Goal: Information Seeking & Learning: Learn about a topic

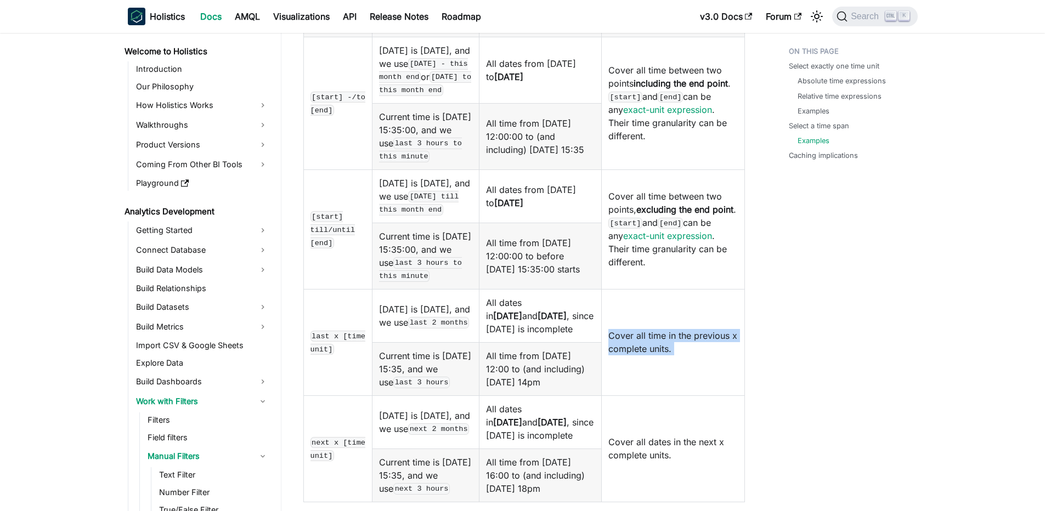
scroll to position [2239, 0]
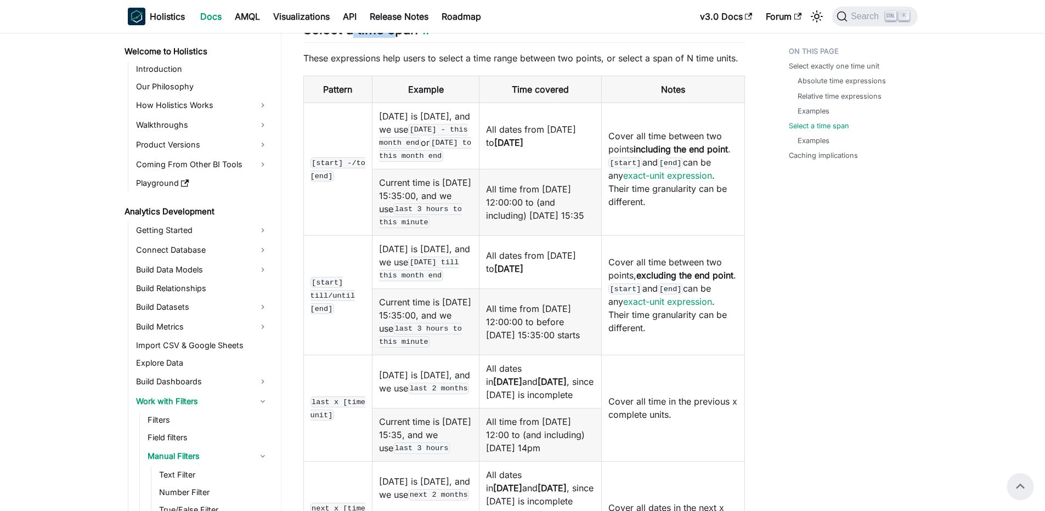
drag, startPoint x: 353, startPoint y: 95, endPoint x: 397, endPoint y: 92, distance: 43.5
click at [397, 42] on h2 "Select a time span ​" at bounding box center [524, 31] width 442 height 21
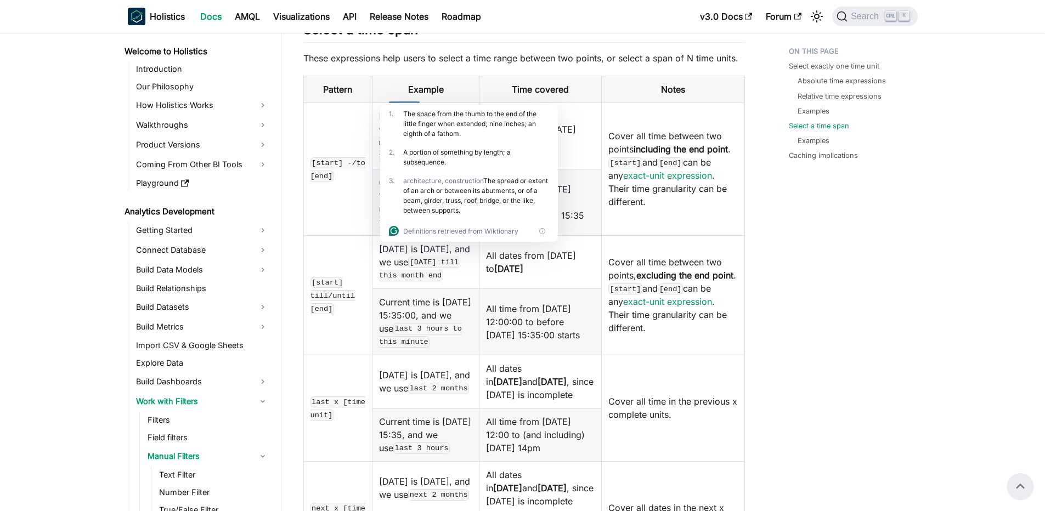
click at [436, 355] on td "Current time is 2024-01-01 15:35:00, and we use last 3 hours to this minute" at bounding box center [426, 322] width 107 height 66
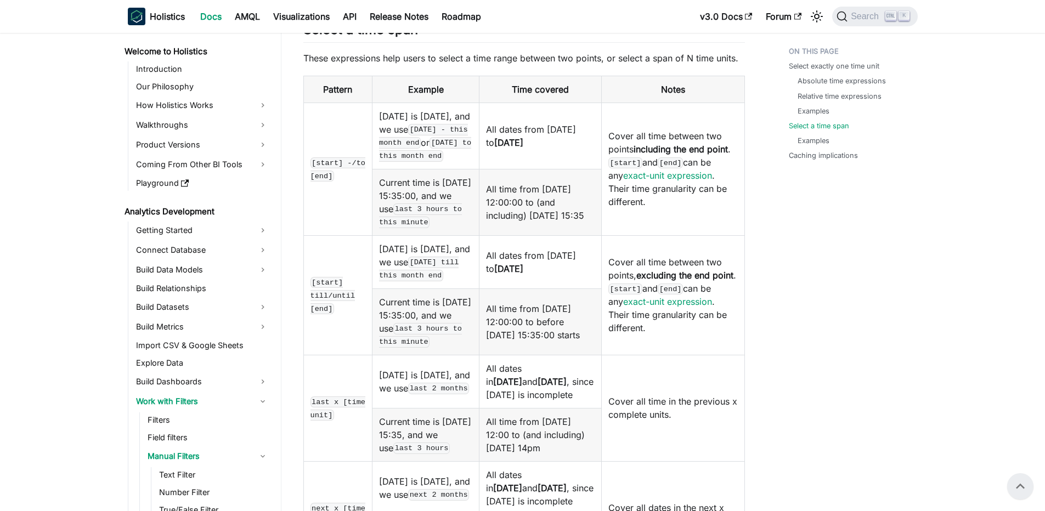
scroll to position [2371, 0]
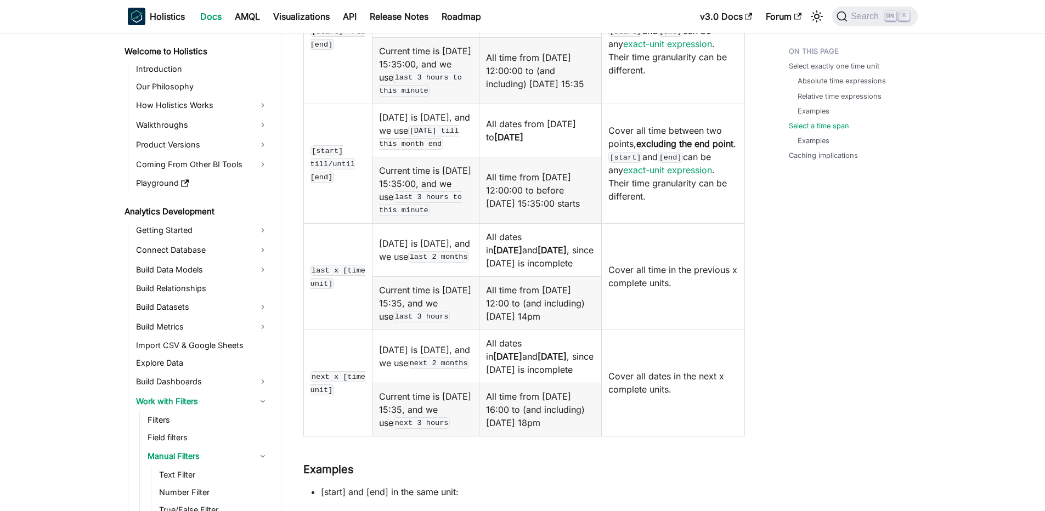
click at [348, 330] on td "last x [time unit]" at bounding box center [337, 276] width 69 height 106
click at [351, 289] on code "last x [time unit]" at bounding box center [338, 277] width 55 height 24
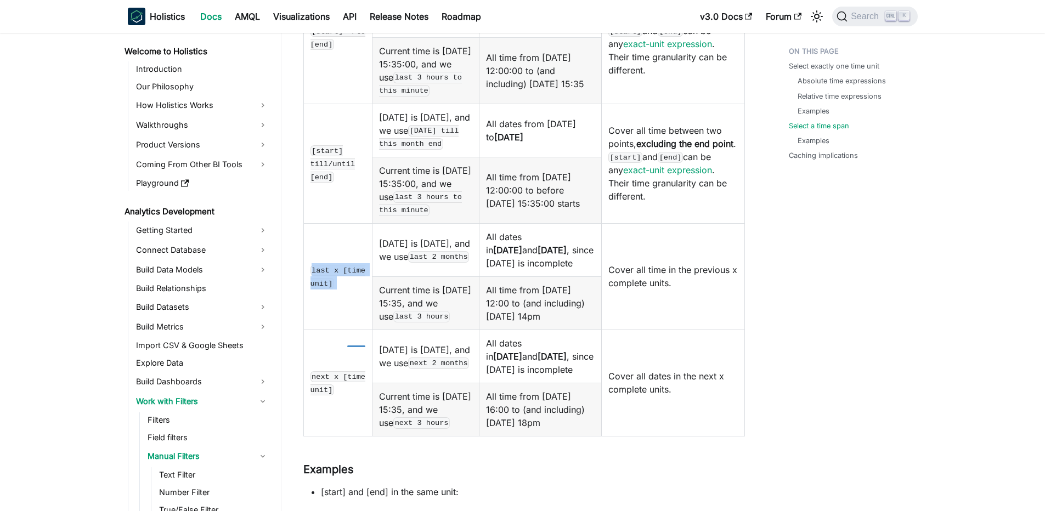
click at [351, 289] on code "last x [time unit]" at bounding box center [338, 277] width 55 height 24
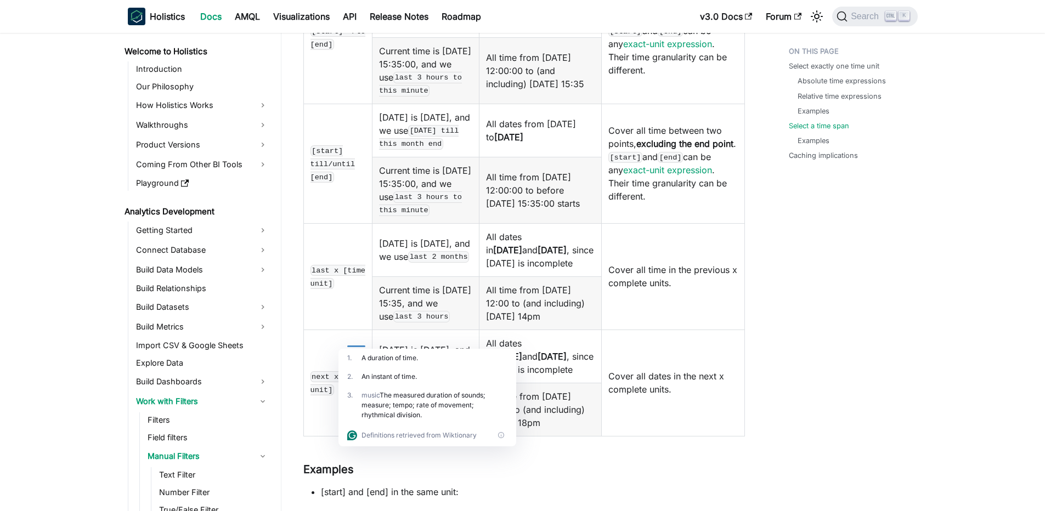
click at [355, 104] on td "[start] -/to [end]" at bounding box center [337, 37] width 69 height 133
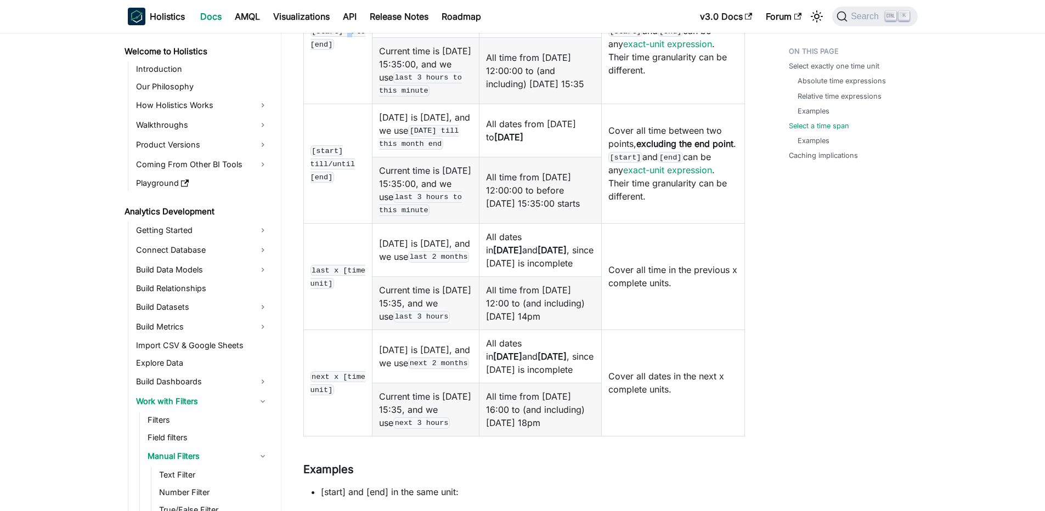
click at [352, 50] on code "[start] -/to [end]" at bounding box center [338, 38] width 55 height 24
drag, startPoint x: 310, startPoint y: 213, endPoint x: 354, endPoint y: 251, distance: 58.3
click at [354, 223] on td "[start] till/until [end]" at bounding box center [337, 164] width 69 height 120
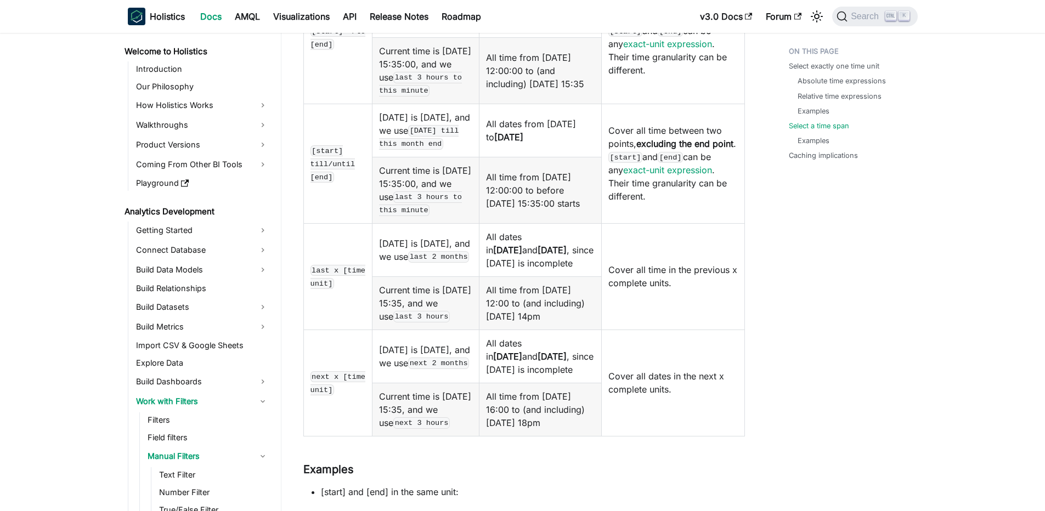
click at [354, 223] on td "[start] till/until [end]" at bounding box center [337, 164] width 69 height 120
click at [352, 223] on td "[start] till/until [end]" at bounding box center [337, 164] width 69 height 120
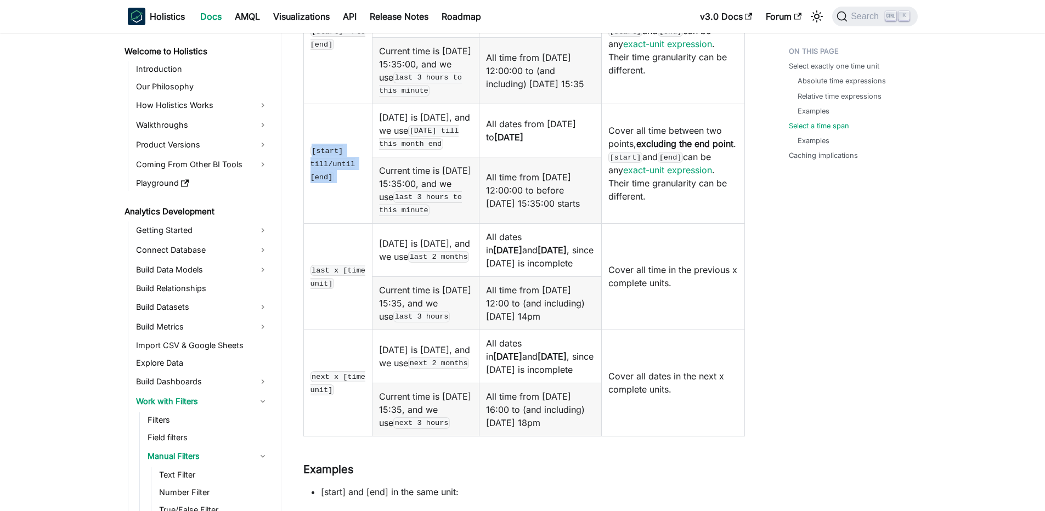
scroll to position [2502, 0]
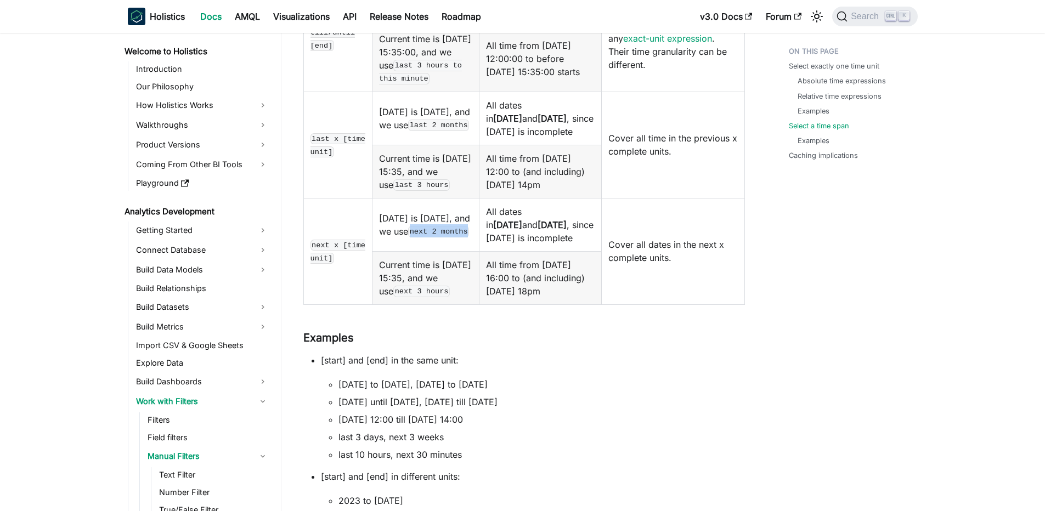
drag, startPoint x: 415, startPoint y: 313, endPoint x: 485, endPoint y: 312, distance: 70.3
click at [480, 251] on td "Today is 2024-04-15, and we use next 2 months" at bounding box center [426, 224] width 107 height 53
copy code "next 2 months"
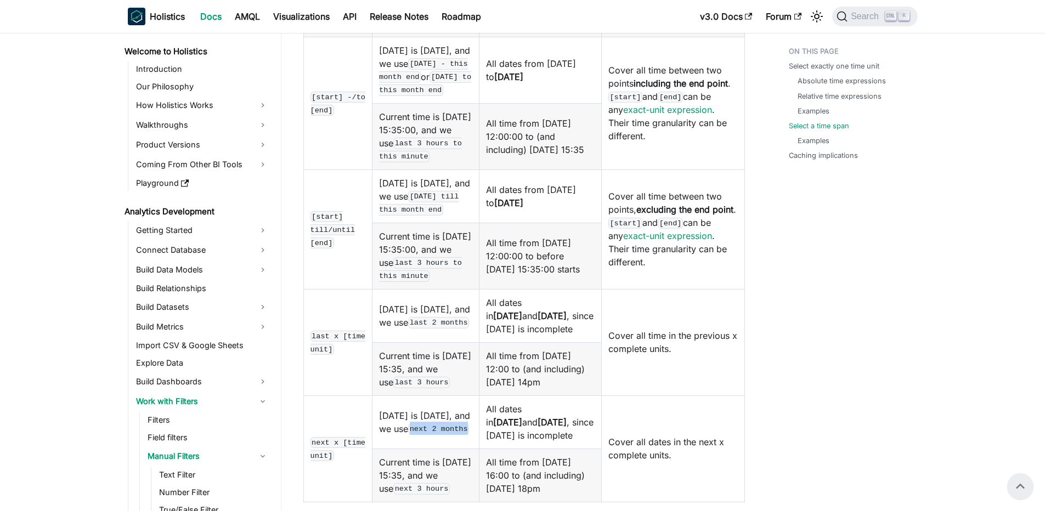
scroll to position [2239, 0]
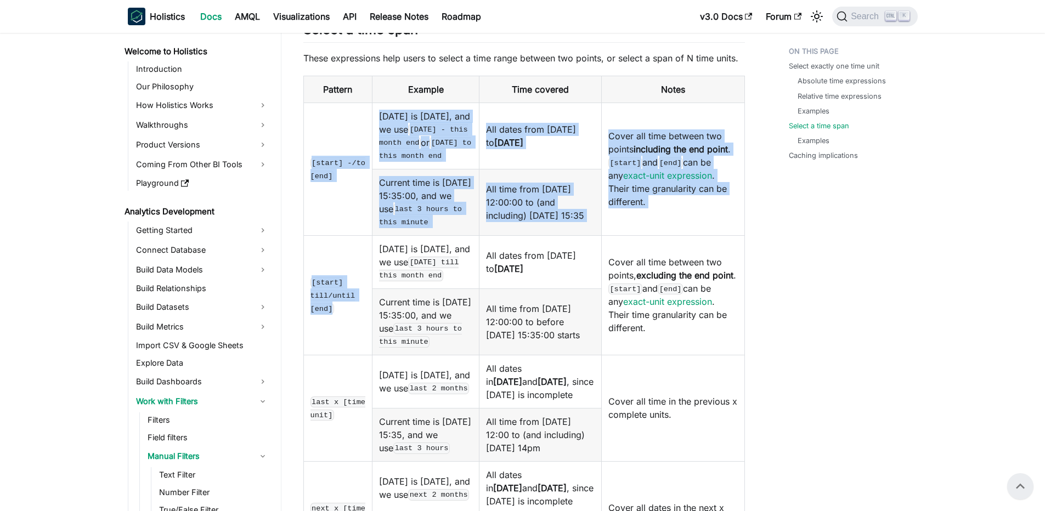
drag, startPoint x: 302, startPoint y: 224, endPoint x: 336, endPoint y: 371, distance: 150.4
click at [336, 371] on table "Pattern Example Time covered Notes [start] -/to [end] Today is 2024-04-15, and …" at bounding box center [524, 322] width 442 height 493
click at [336, 355] on td "[start] till/until [end]" at bounding box center [337, 295] width 69 height 120
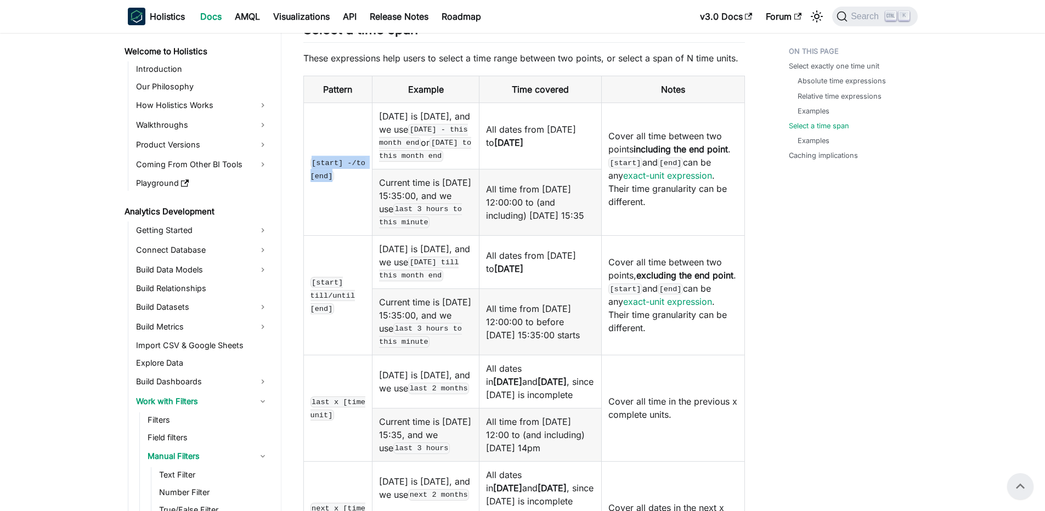
drag, startPoint x: 310, startPoint y: 224, endPoint x: 351, endPoint y: 244, distance: 46.2
click at [351, 235] on td "[start] -/to [end]" at bounding box center [337, 169] width 69 height 133
copy code "[start] -/to [end]"
click at [320, 182] on code "[start] -/to [end]" at bounding box center [338, 170] width 55 height 24
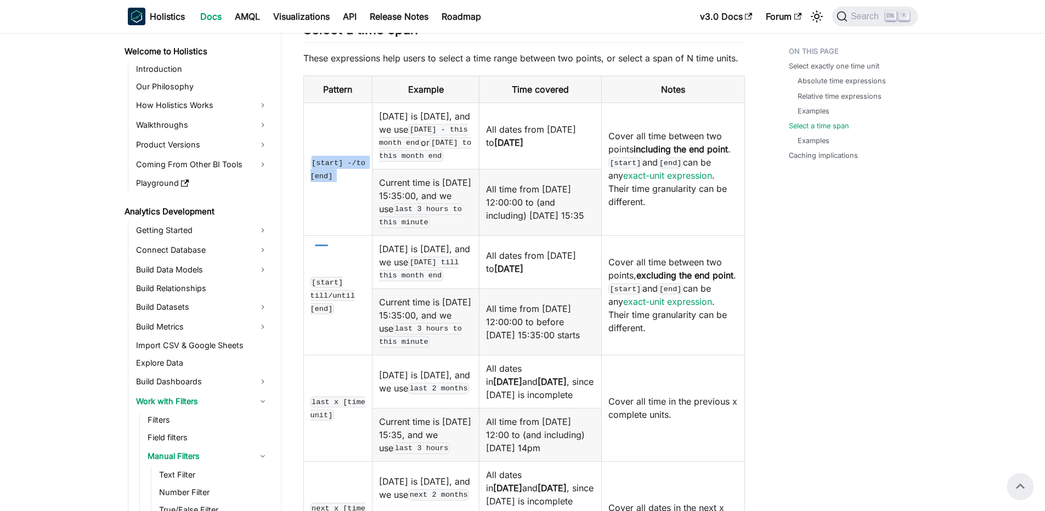
click at [320, 182] on code "[start] -/to [end]" at bounding box center [338, 170] width 55 height 24
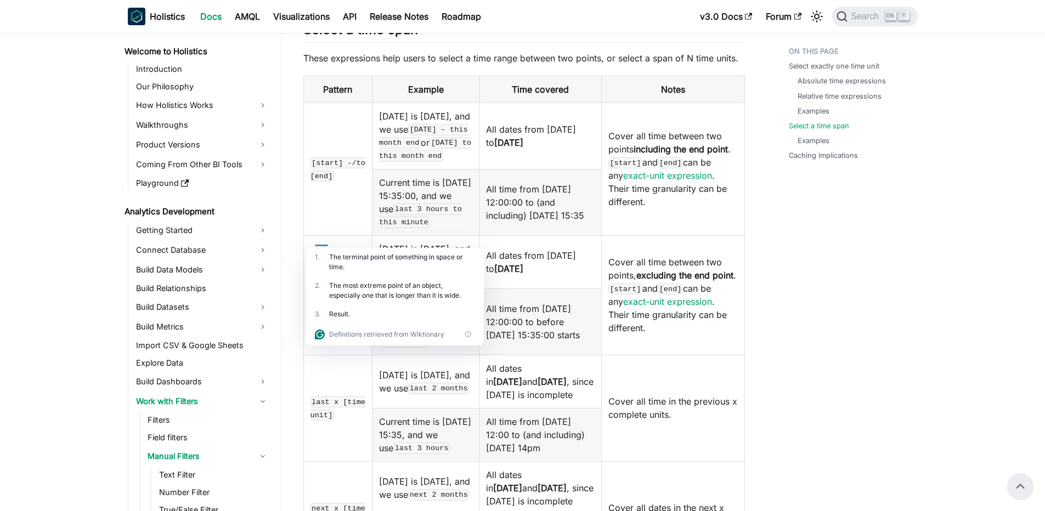
click at [312, 314] on code "[start] till/until [end]" at bounding box center [333, 295] width 45 height 37
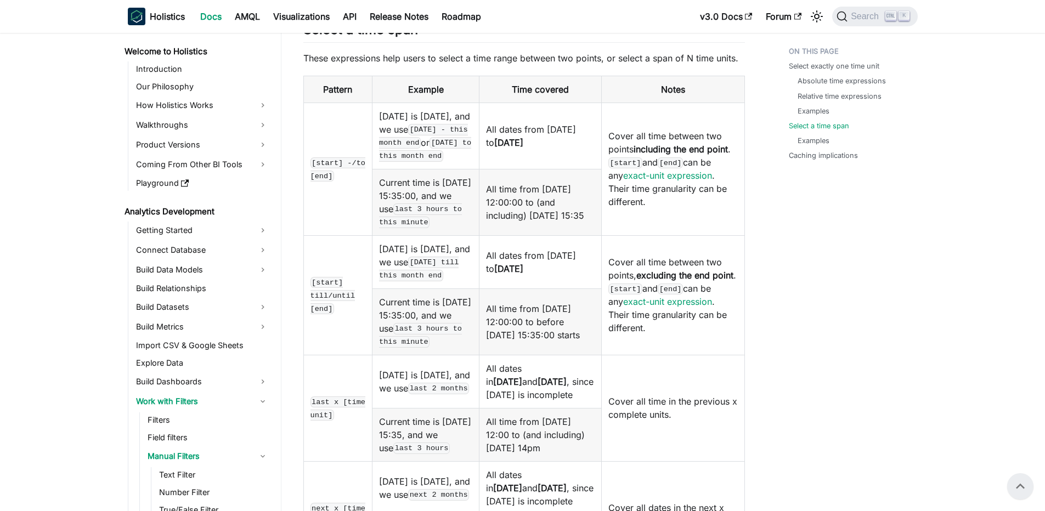
click at [320, 314] on code "[start] till/until [end]" at bounding box center [333, 295] width 45 height 37
copy code "[start] till/until [end]"
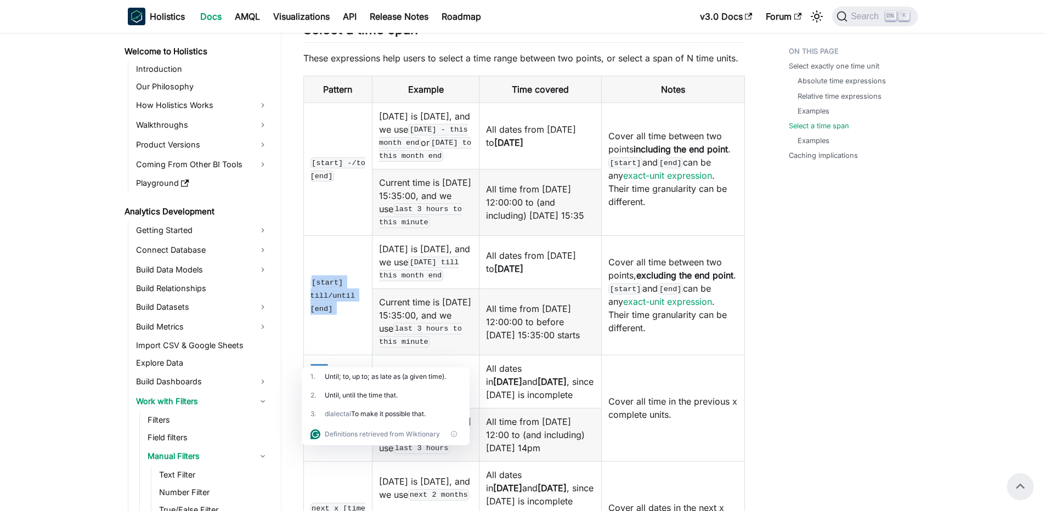
scroll to position [2371, 0]
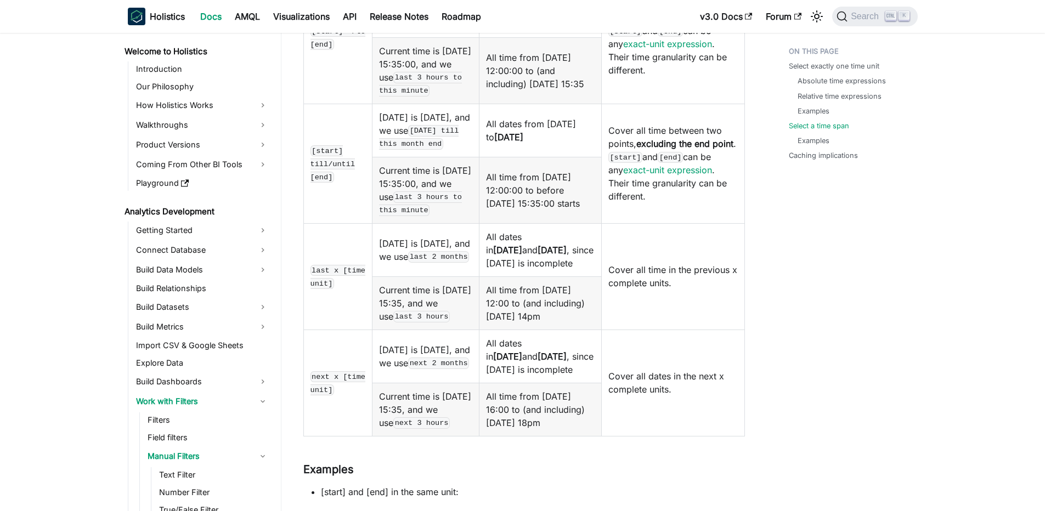
click at [341, 289] on code "last x [time unit]" at bounding box center [338, 277] width 55 height 24
click at [339, 289] on code "last x [time unit]" at bounding box center [338, 277] width 55 height 24
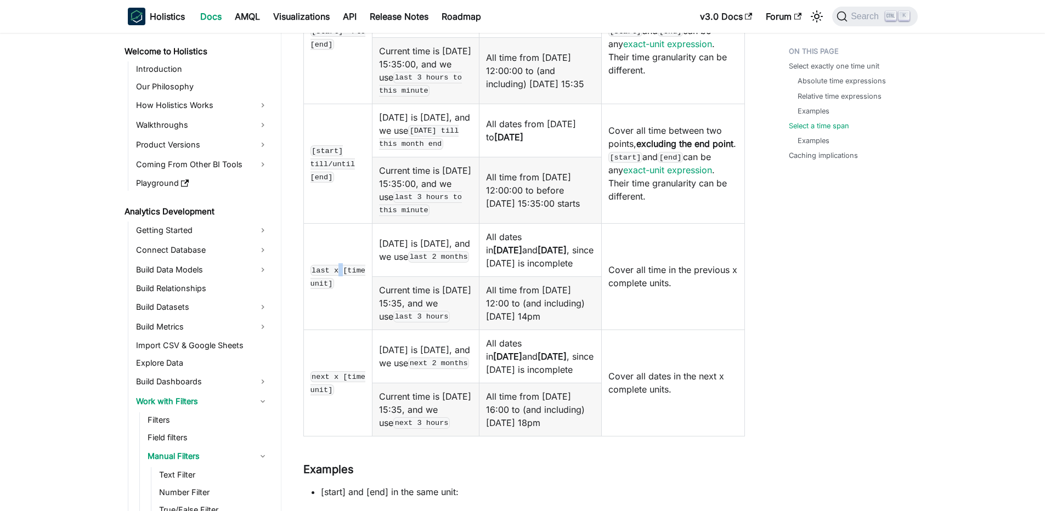
click at [339, 289] on code "last x [time unit]" at bounding box center [338, 277] width 55 height 24
copy code "last x [time unit]"
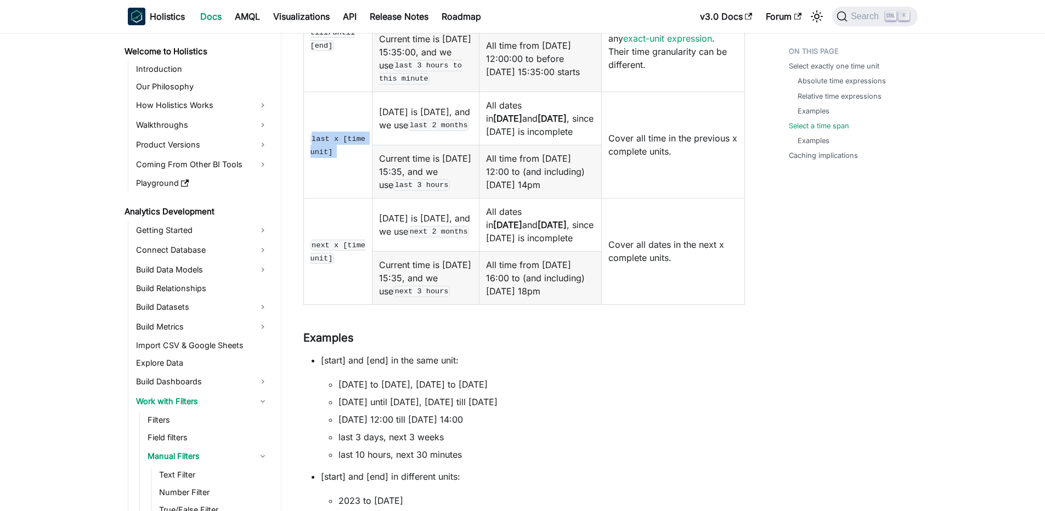
scroll to position [2568, 0]
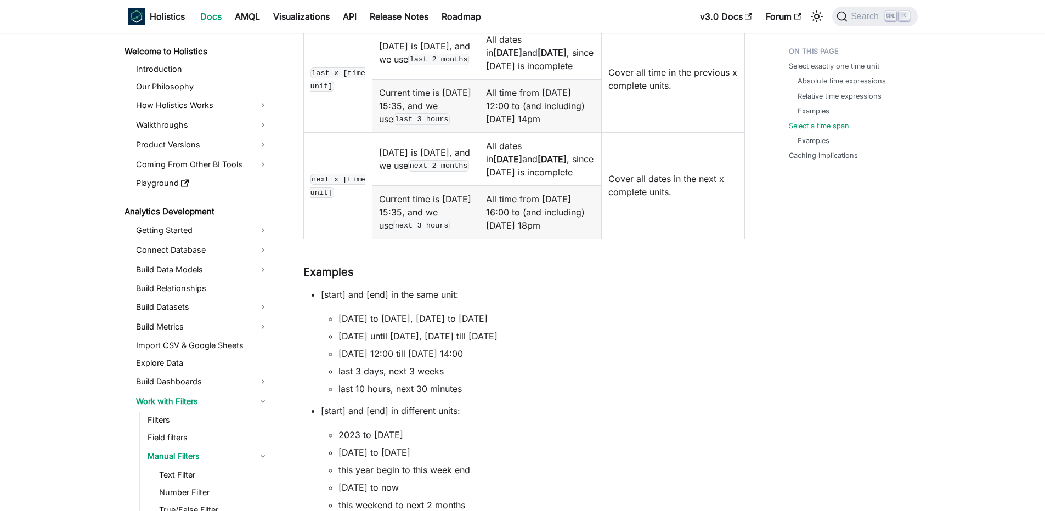
click at [337, 198] on code "next x [time unit]" at bounding box center [338, 186] width 55 height 24
copy code "next x [time unit]"
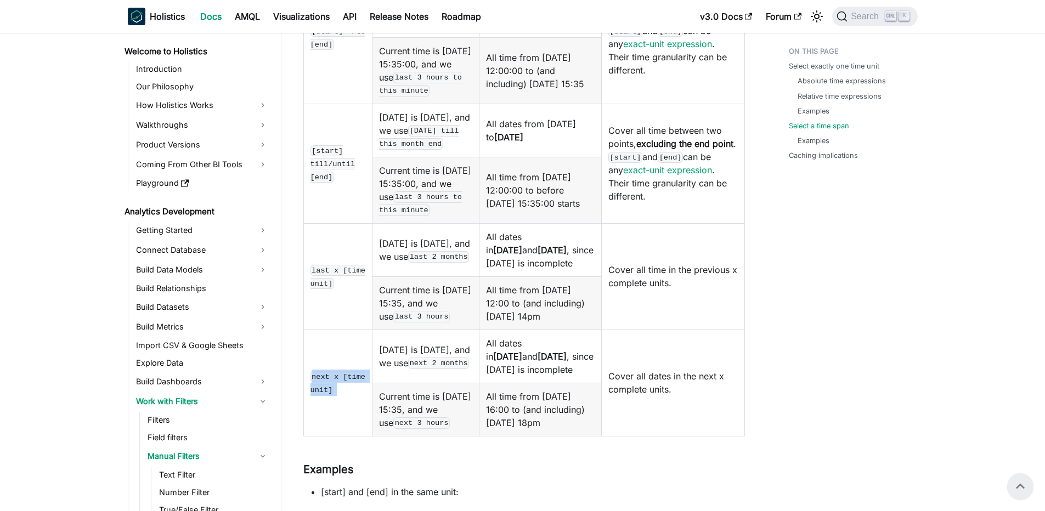
scroll to position [2239, 0]
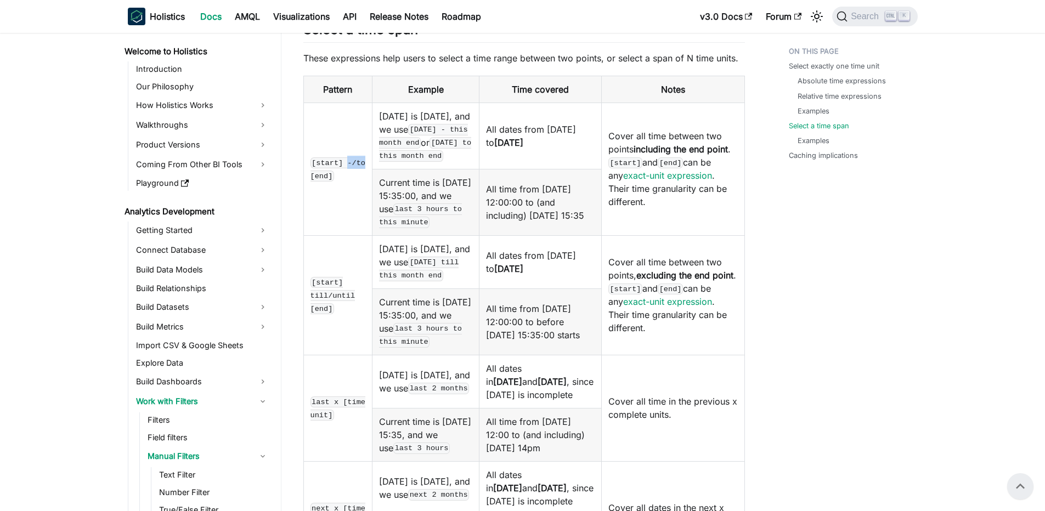
drag, startPoint x: 347, startPoint y: 229, endPoint x: 374, endPoint y: 229, distance: 27.4
click at [373, 229] on td "[start] -/to [end]" at bounding box center [337, 169] width 69 height 133
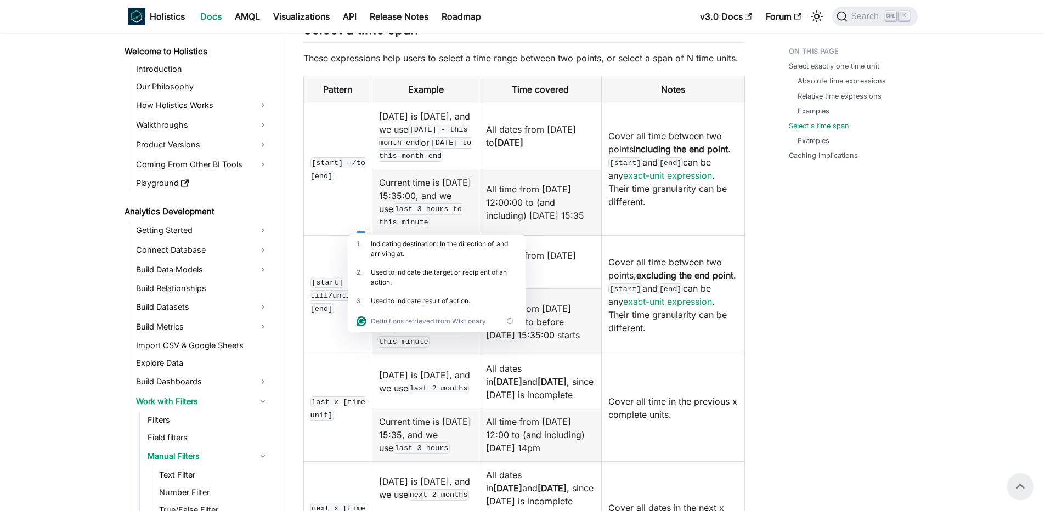
click at [364, 232] on div at bounding box center [361, 229] width 9 height 8
click at [347, 182] on code "[start] -/to [end]" at bounding box center [338, 170] width 55 height 24
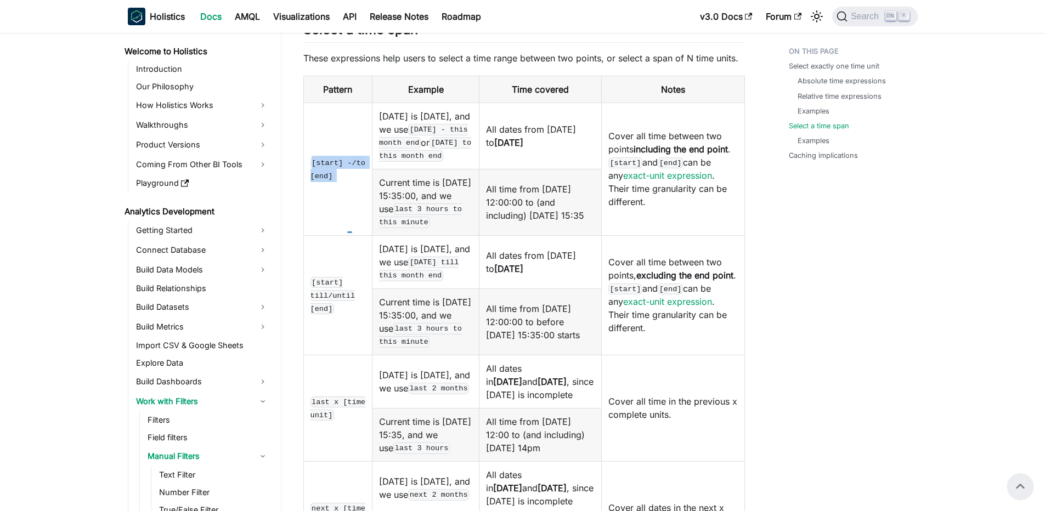
click at [347, 182] on code "[start] -/to [end]" at bounding box center [338, 170] width 55 height 24
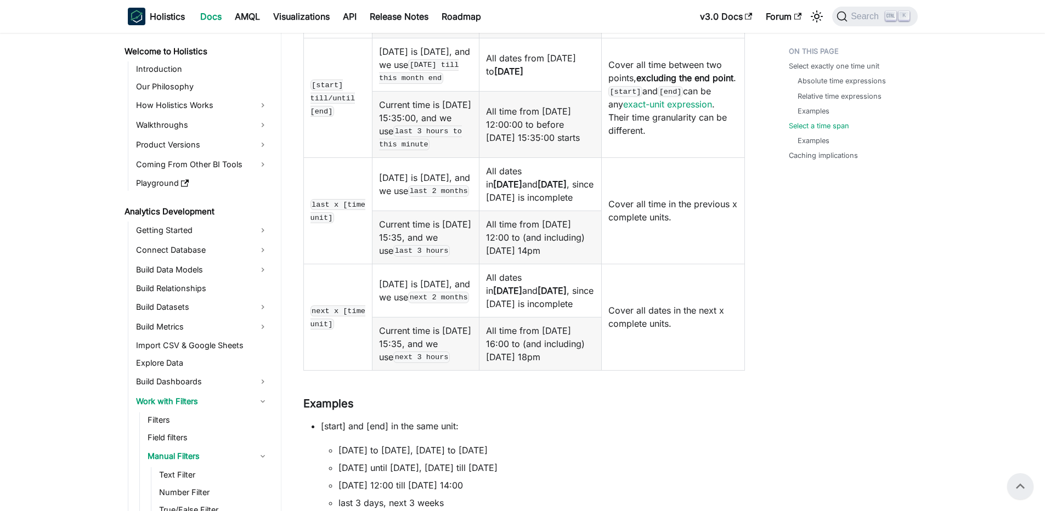
scroll to position [2173, 0]
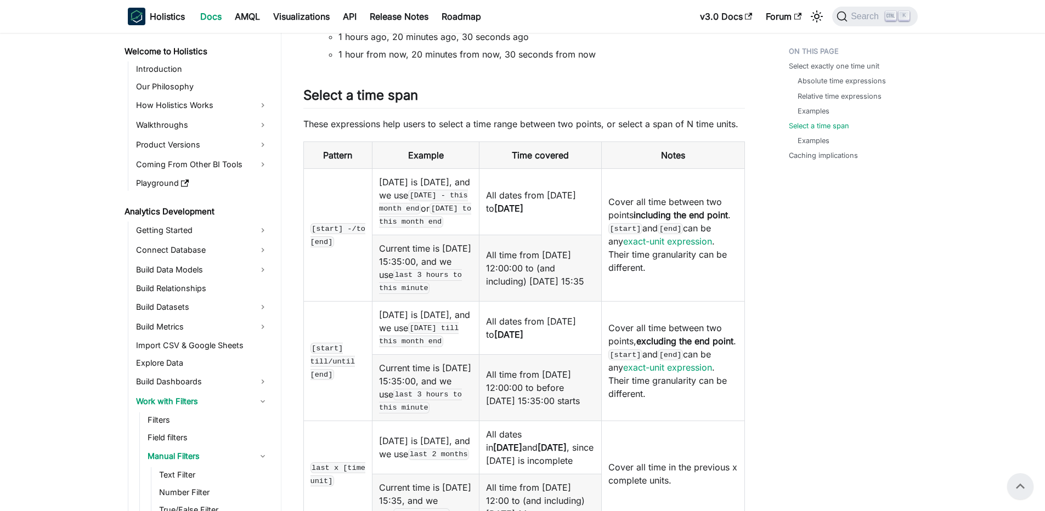
drag, startPoint x: 423, startPoint y: 162, endPoint x: 418, endPoint y: 155, distance: 9.0
click at [424, 103] on link "​" at bounding box center [424, 95] width 13 height 16
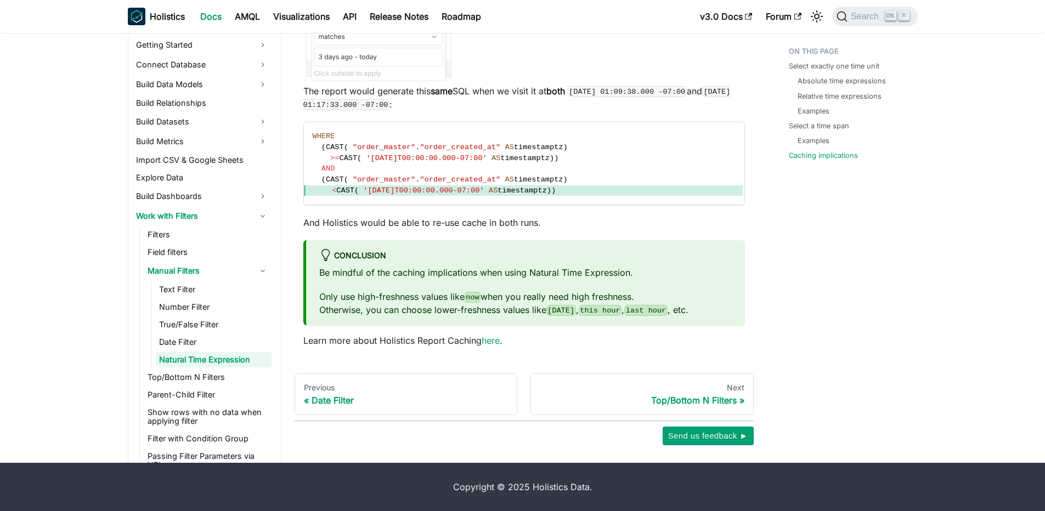
scroll to position [3837, 0]
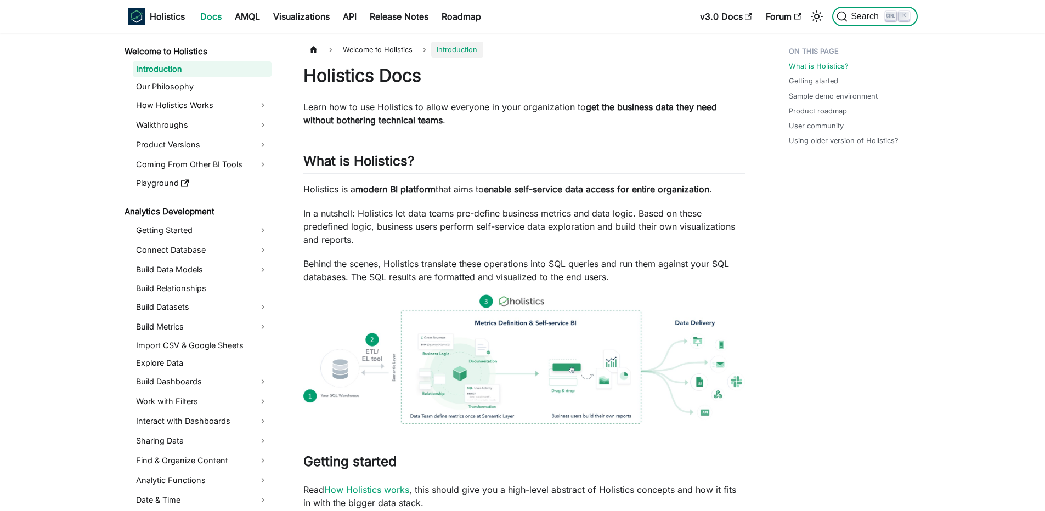
click at [882, 13] on span "Search" at bounding box center [867, 17] width 38 height 10
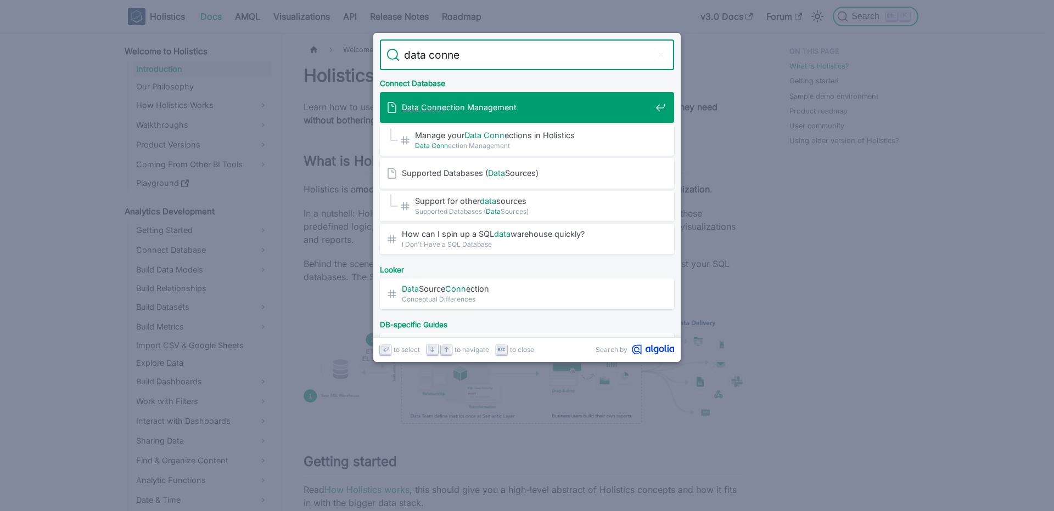
type input "data connec"
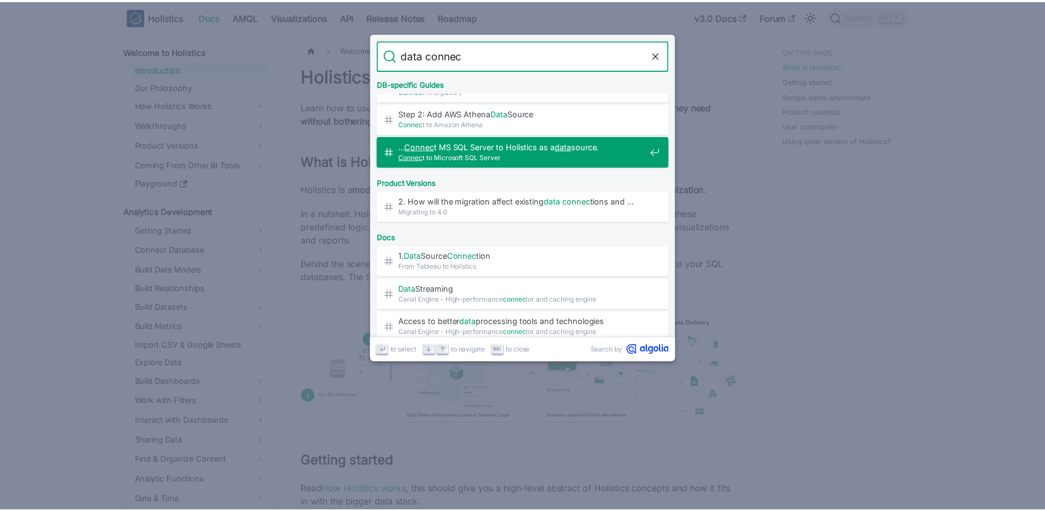
scroll to position [263, 0]
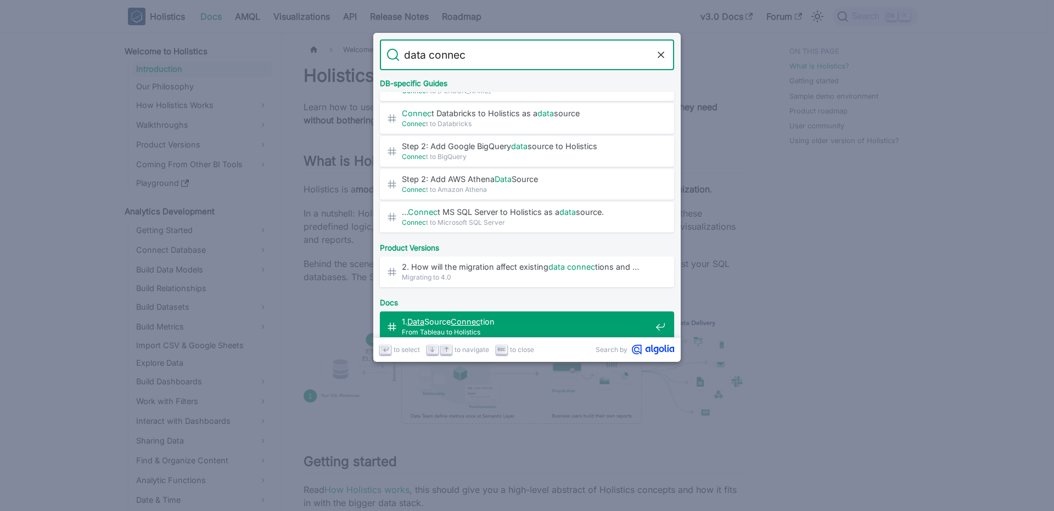
click at [528, 318] on span "1. Data Source Connec tion​" at bounding box center [526, 322] width 249 height 10
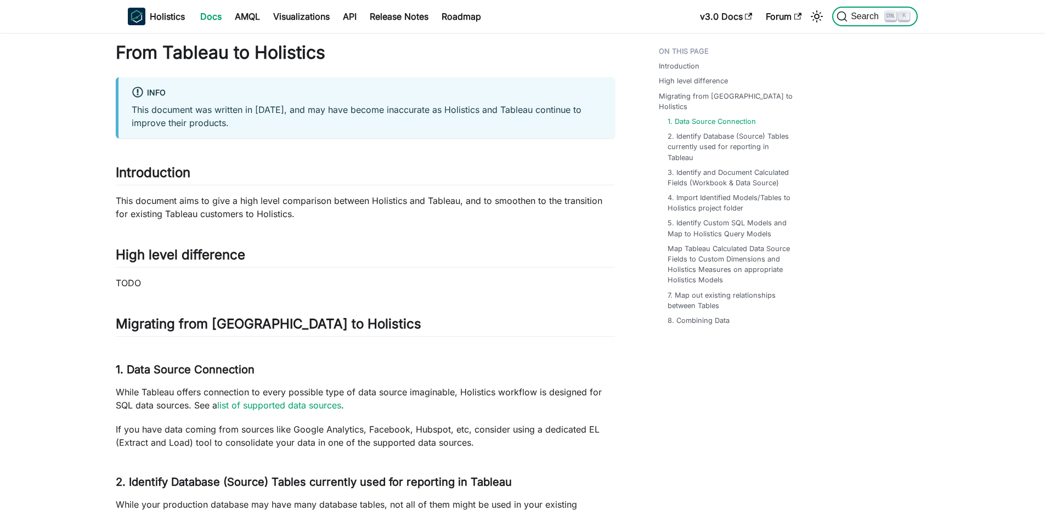
scroll to position [325, 0]
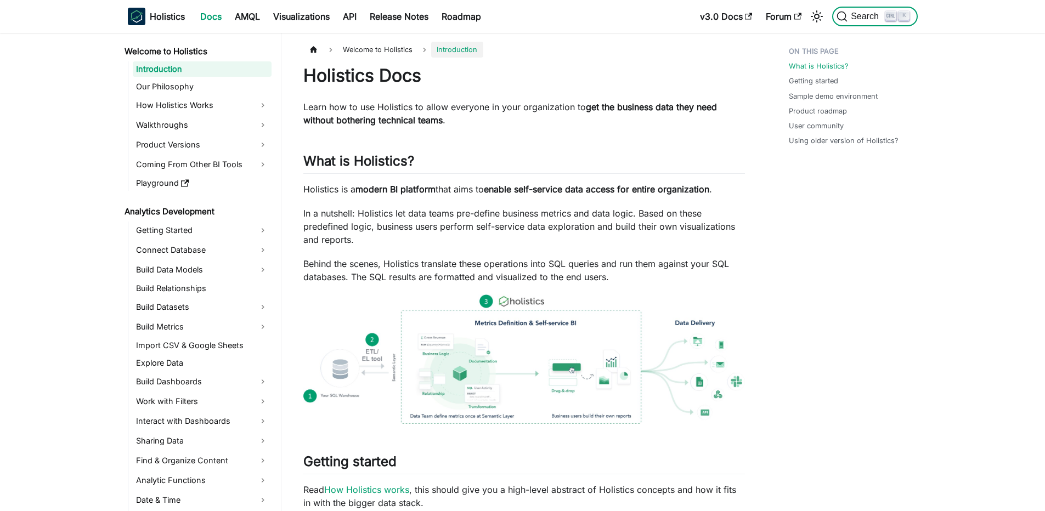
click at [856, 16] on span "Search" at bounding box center [867, 17] width 38 height 10
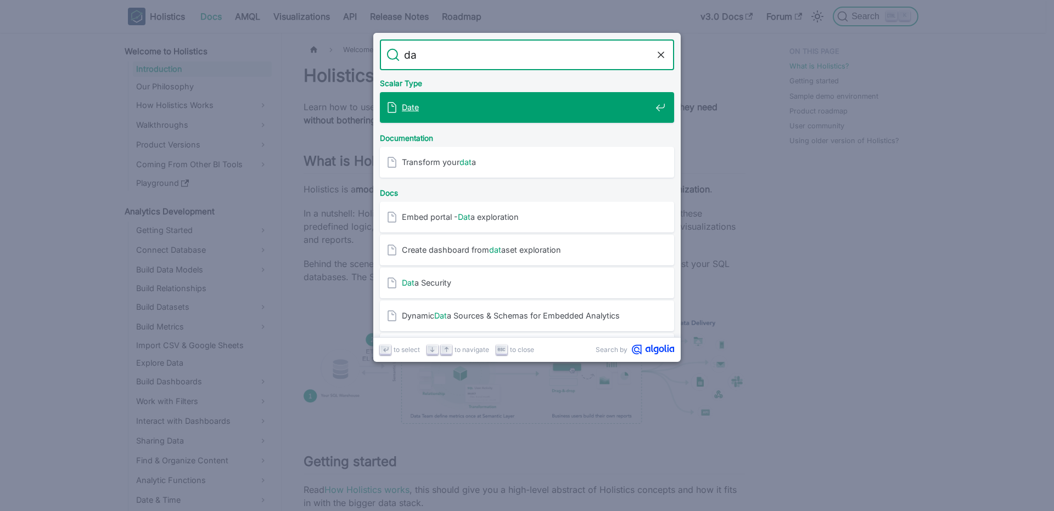
type input "d"
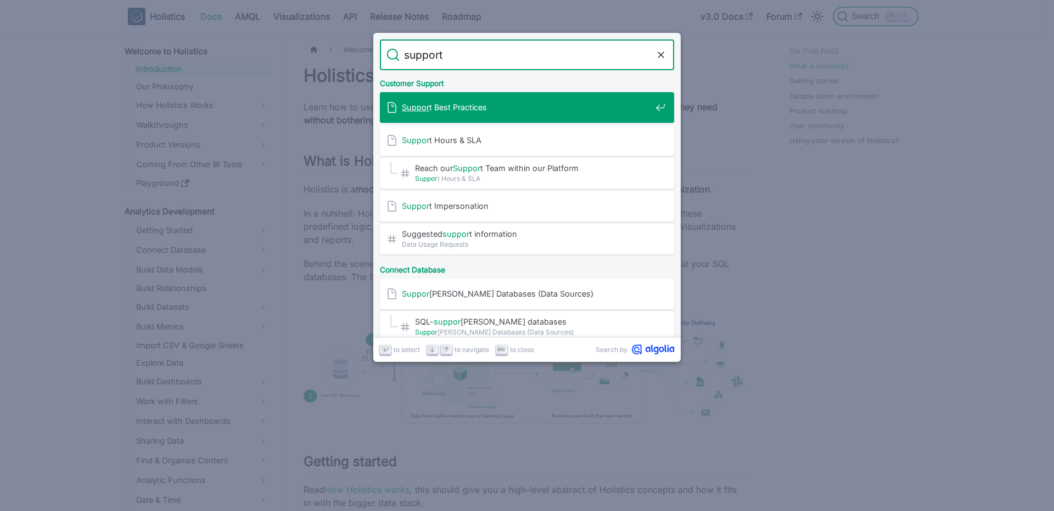
type input "support"
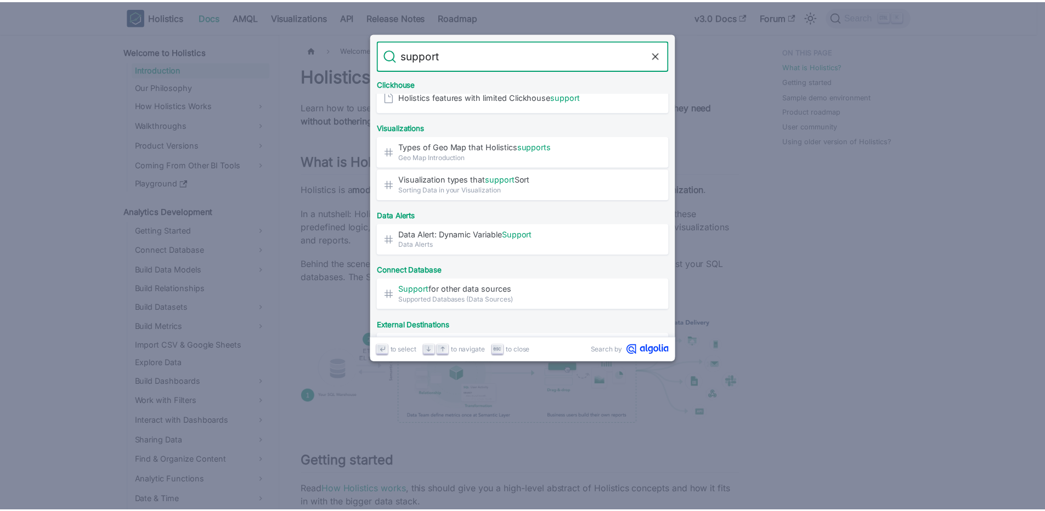
scroll to position [263, 0]
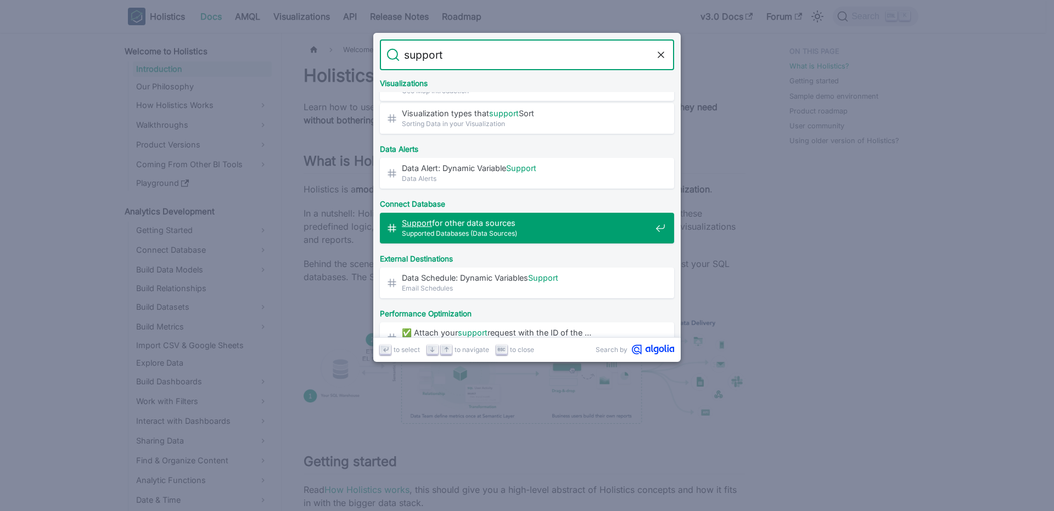
click at [496, 234] on span "Supported Databases (Data Sources)" at bounding box center [526, 233] width 249 height 10
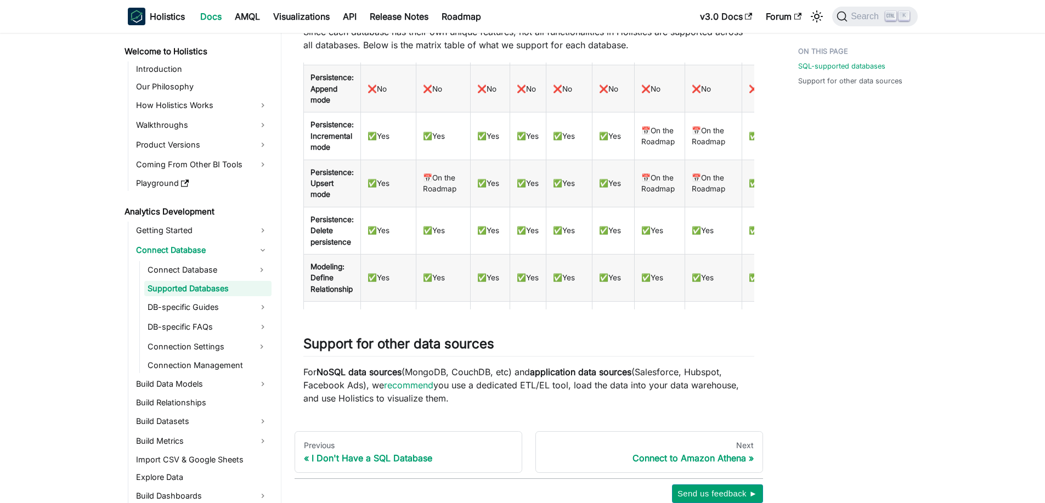
scroll to position [77, 0]
